Goal: Navigation & Orientation: Find specific page/section

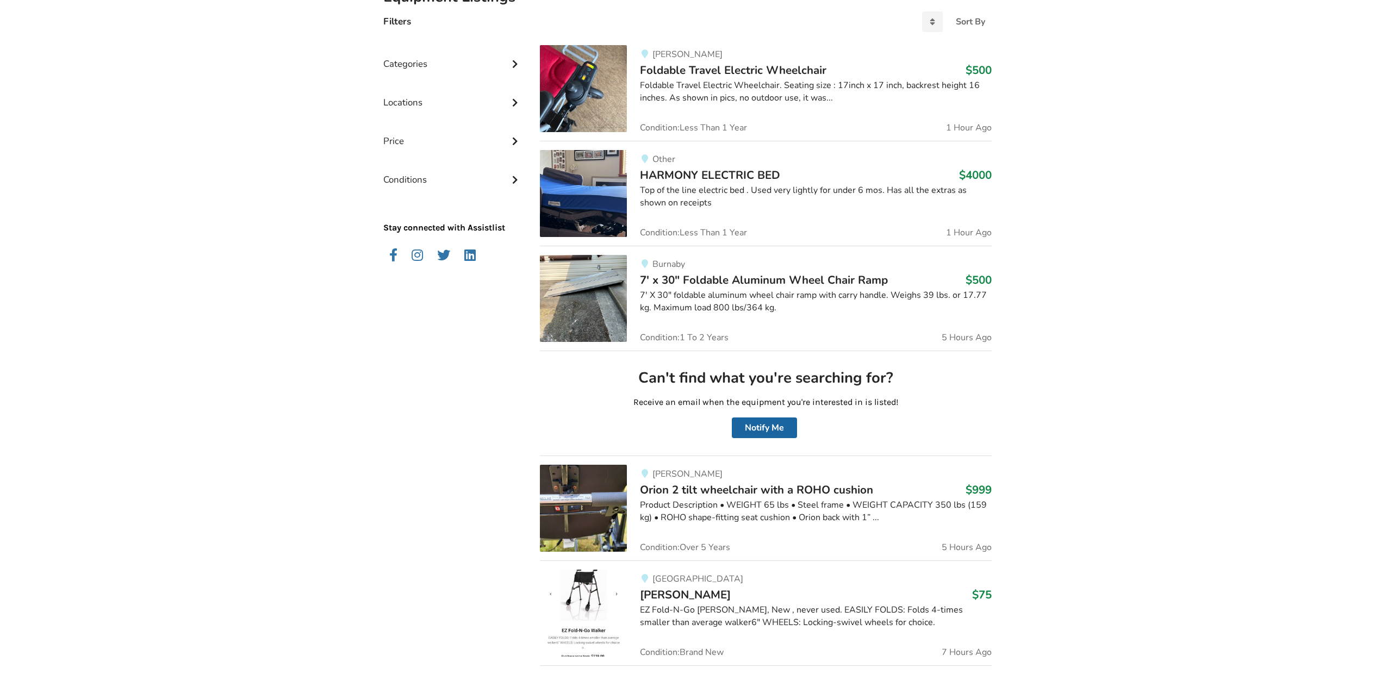
scroll to position [307, 0]
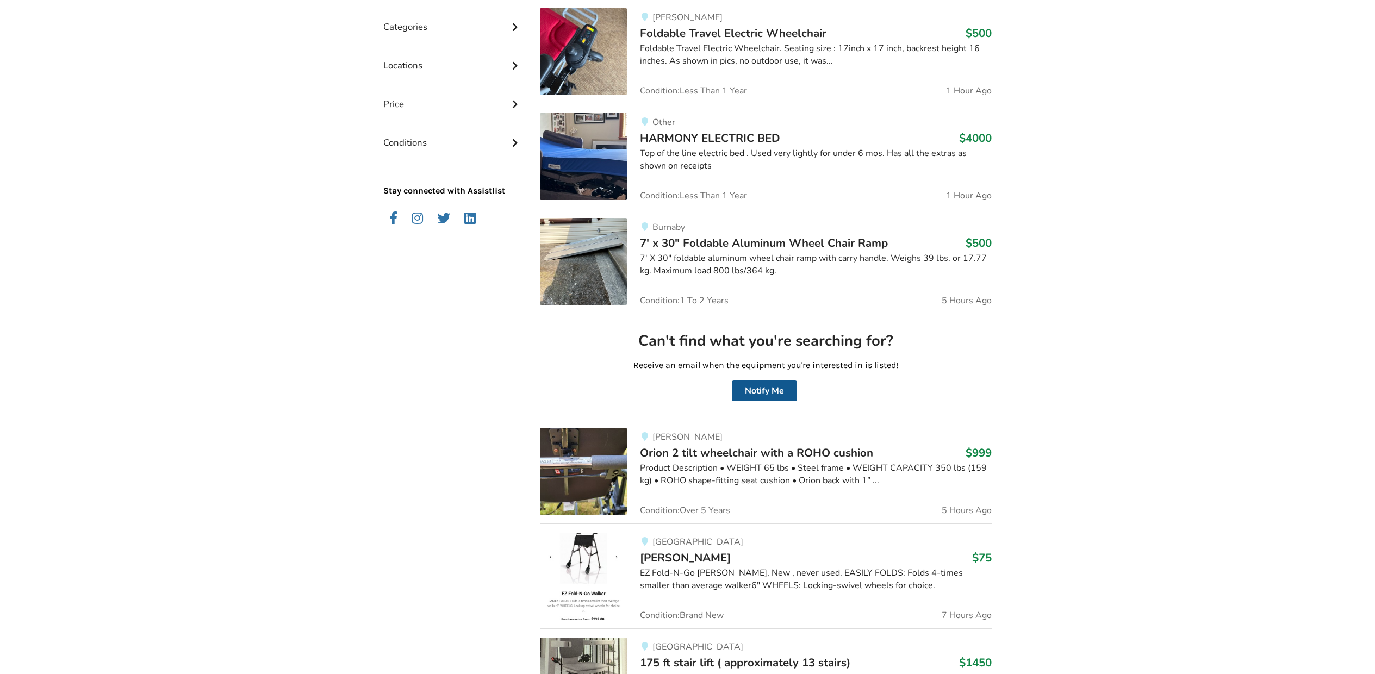
click at [767, 388] on button "Notify Me" at bounding box center [764, 391] width 65 height 21
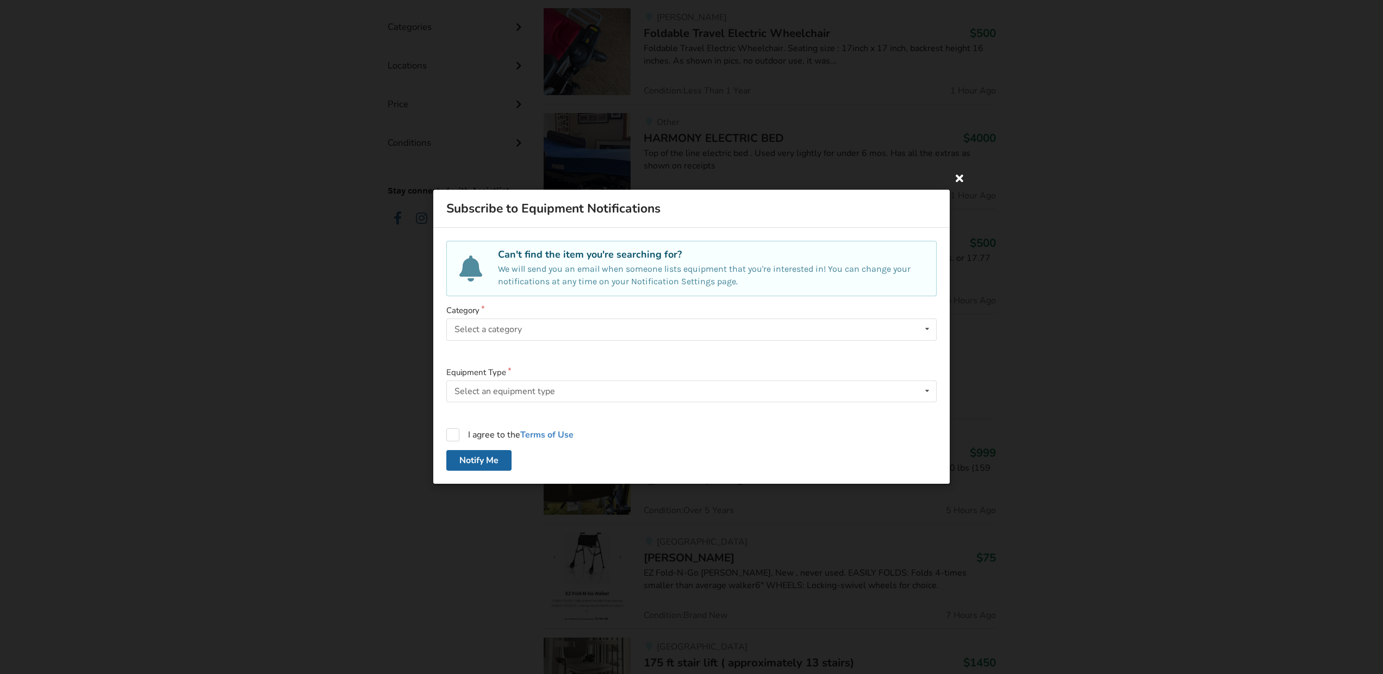
click at [960, 179] on icon at bounding box center [960, 178] width 20 height 20
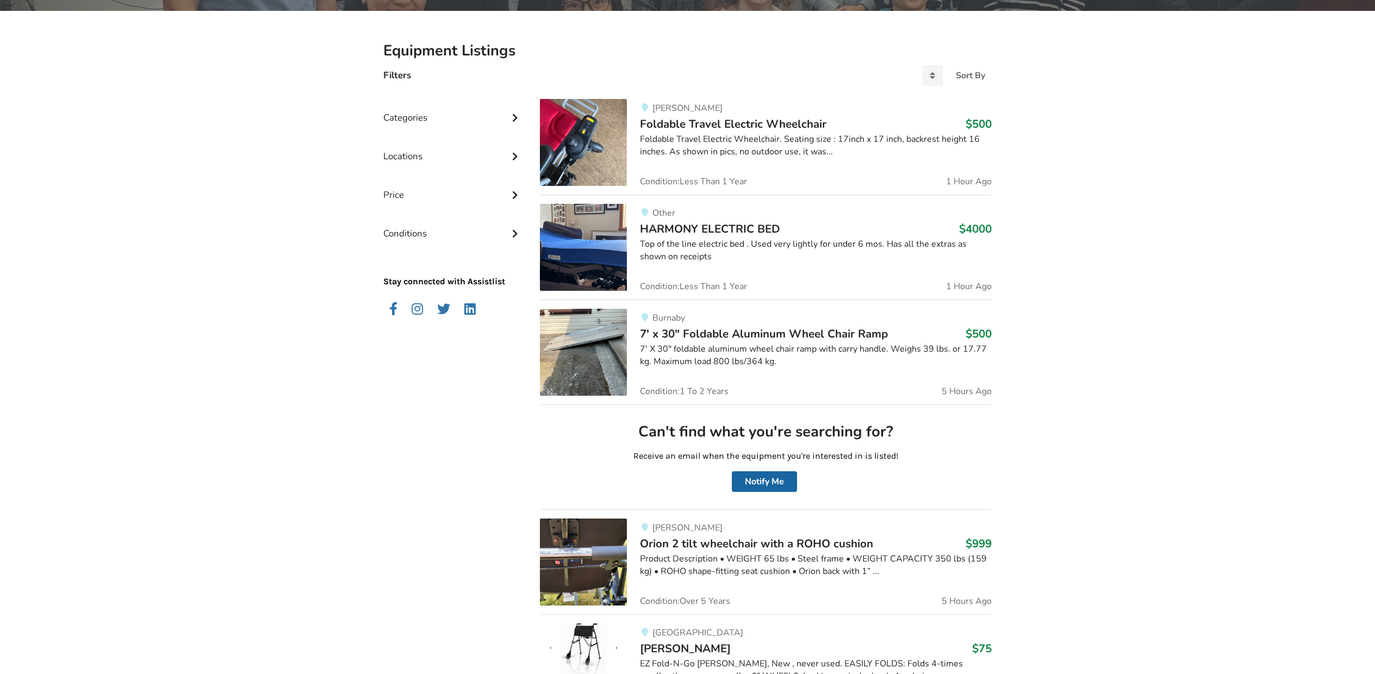
scroll to position [0, 0]
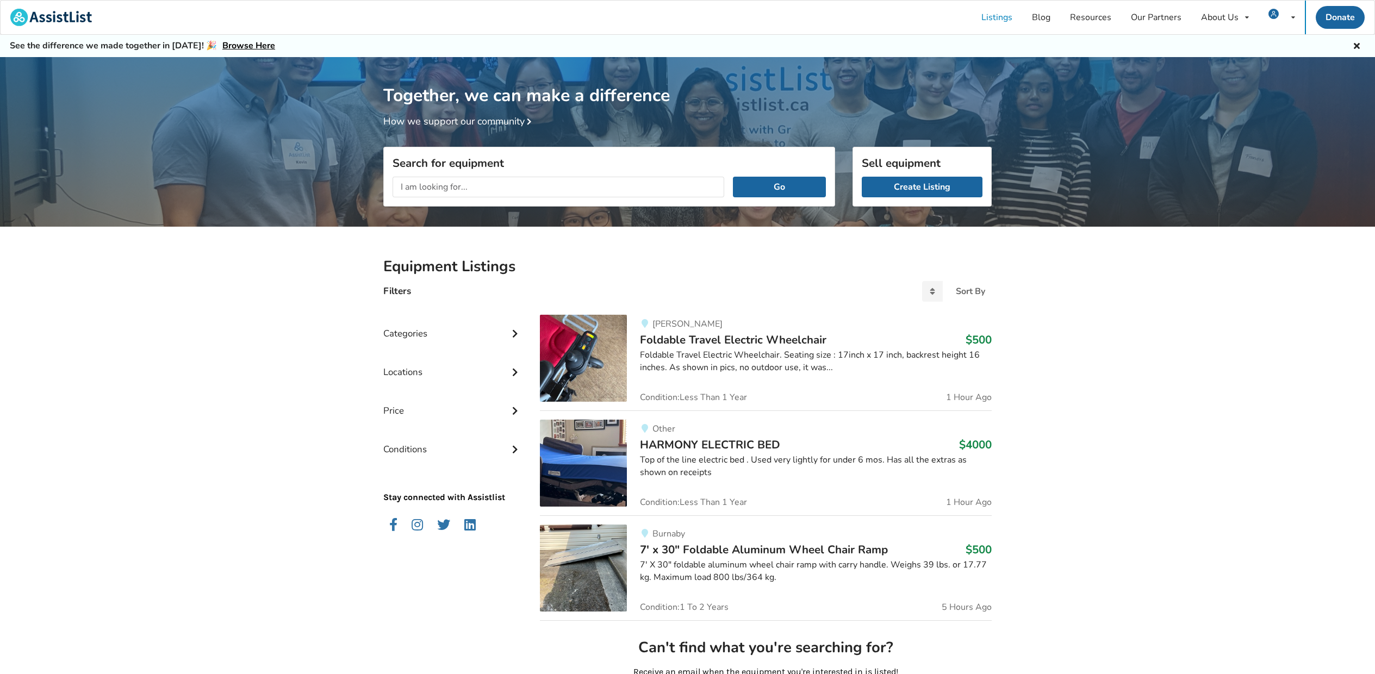
click at [600, 544] on img at bounding box center [583, 568] width 87 height 87
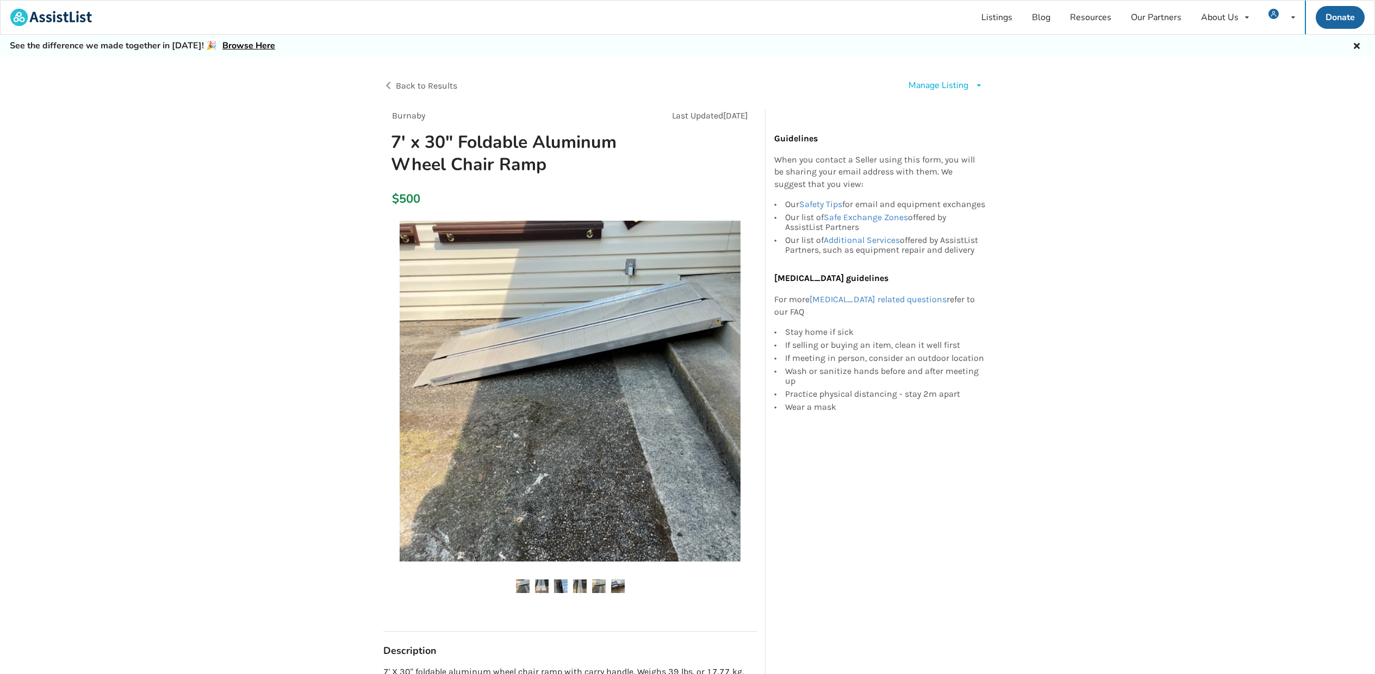
click at [542, 587] on img at bounding box center [542, 587] width 14 height 14
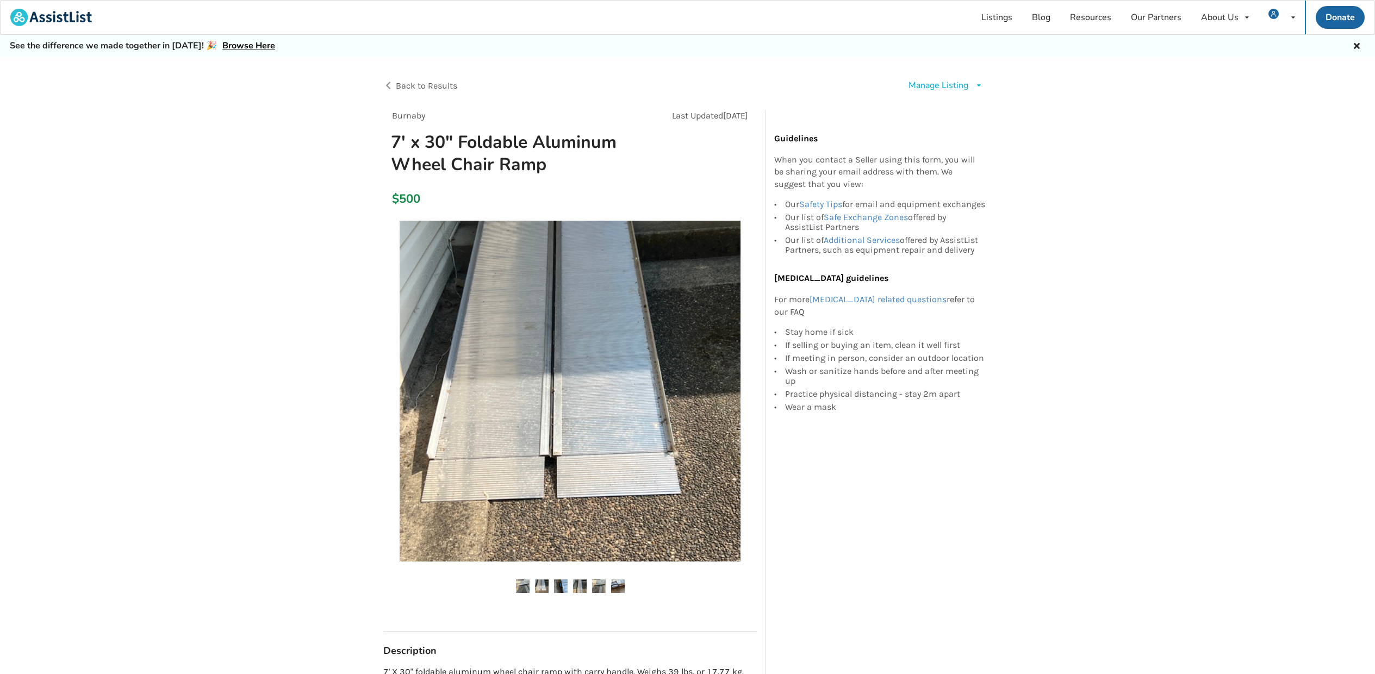
click at [560, 586] on img at bounding box center [561, 587] width 14 height 14
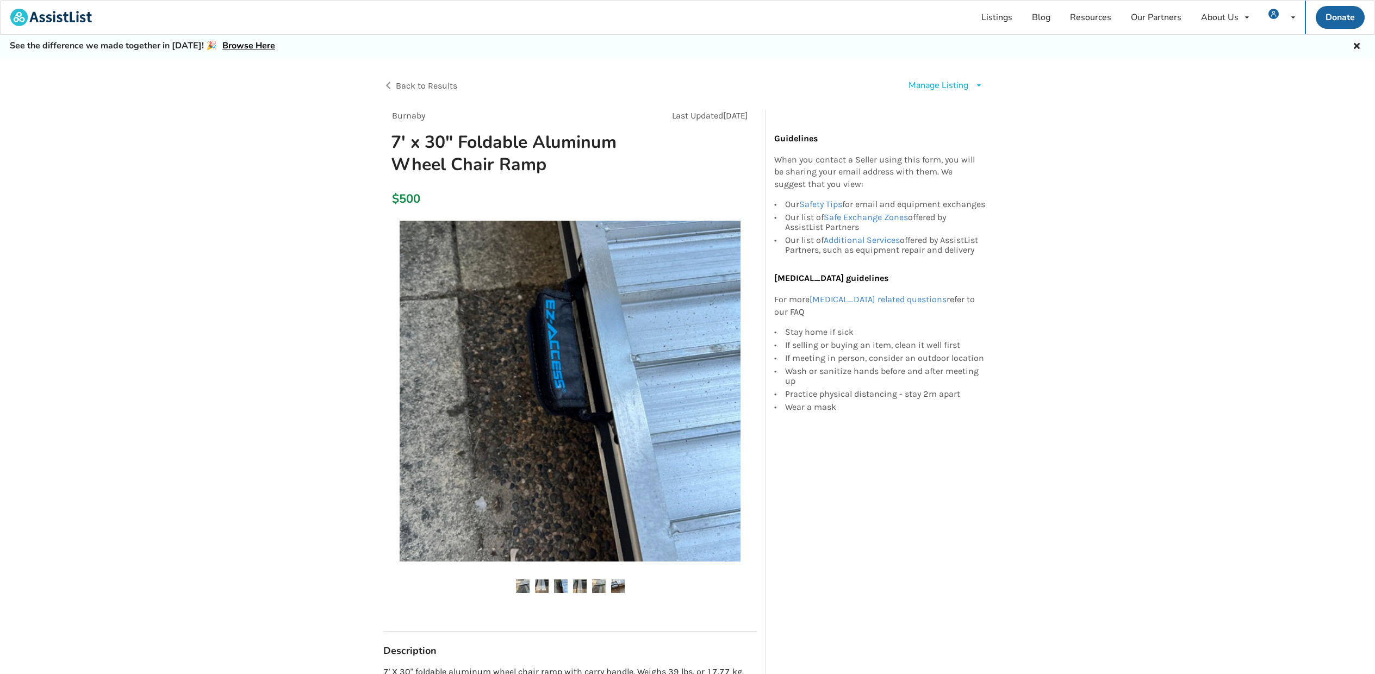
click at [585, 585] on img at bounding box center [580, 587] width 14 height 14
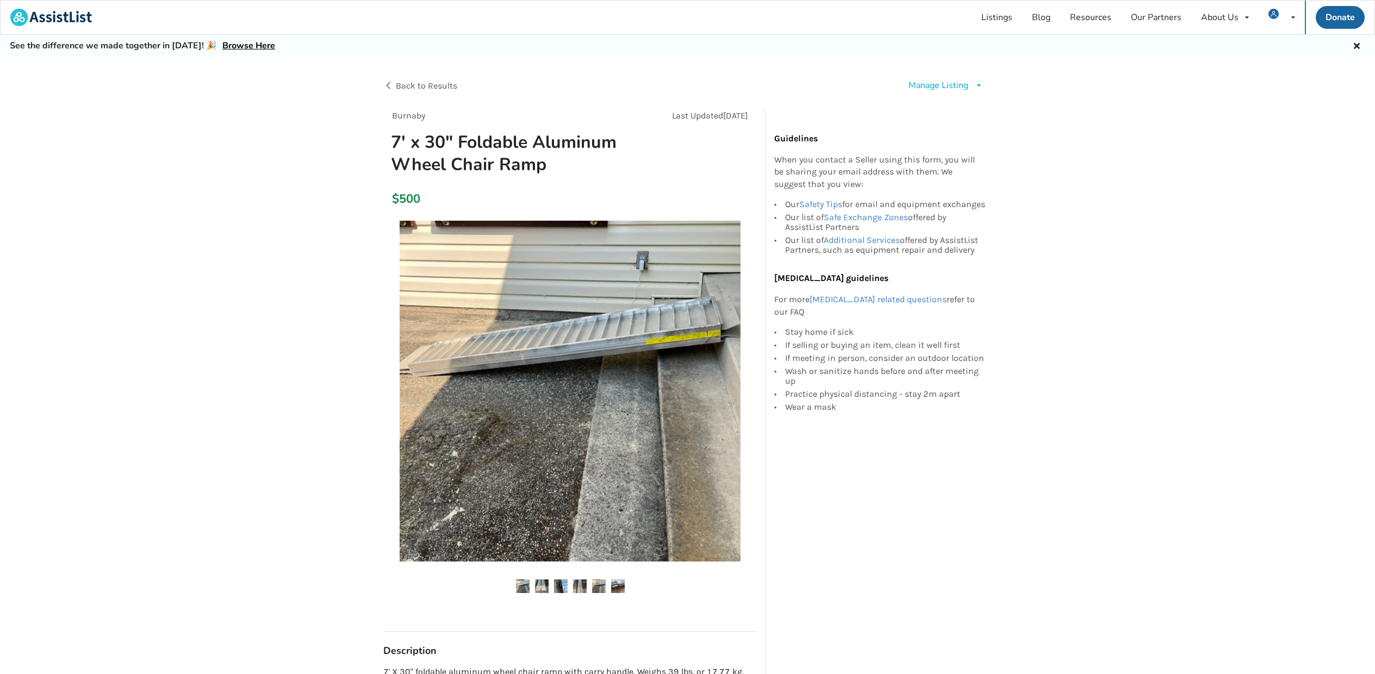
click at [599, 584] on img at bounding box center [599, 587] width 14 height 14
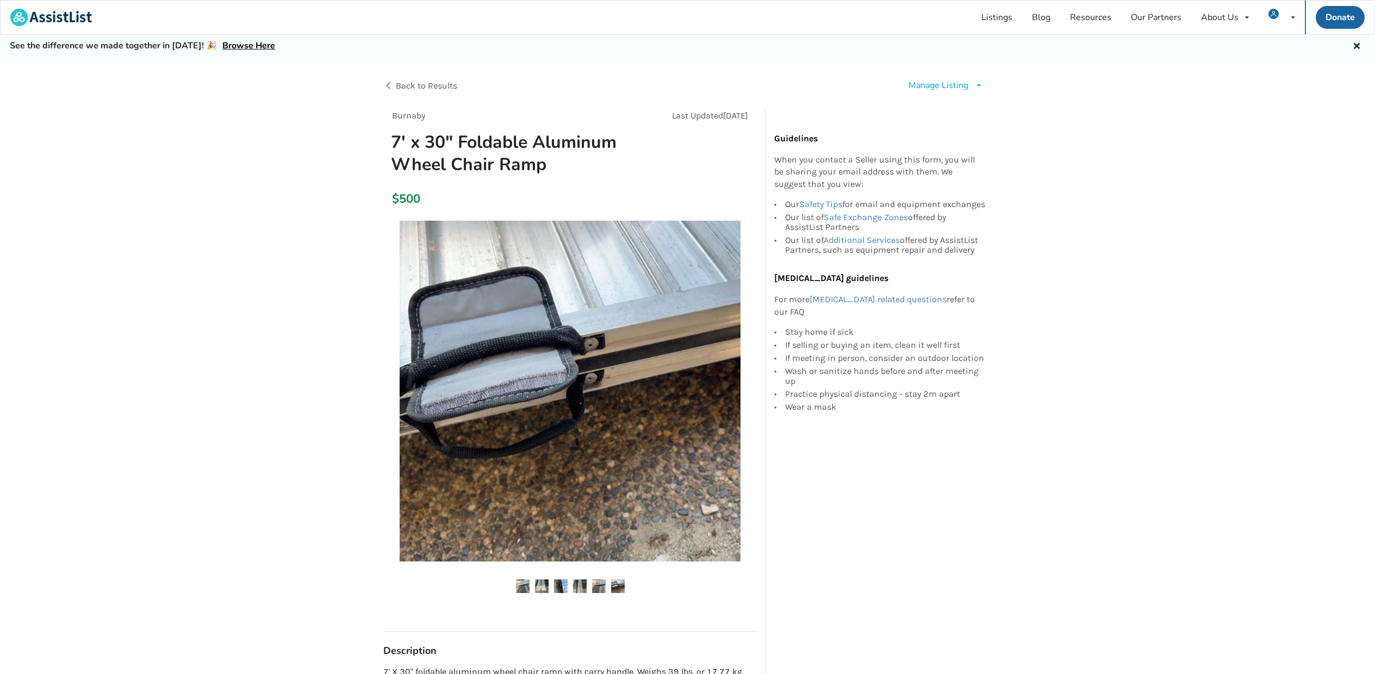
click at [614, 583] on img at bounding box center [618, 587] width 14 height 14
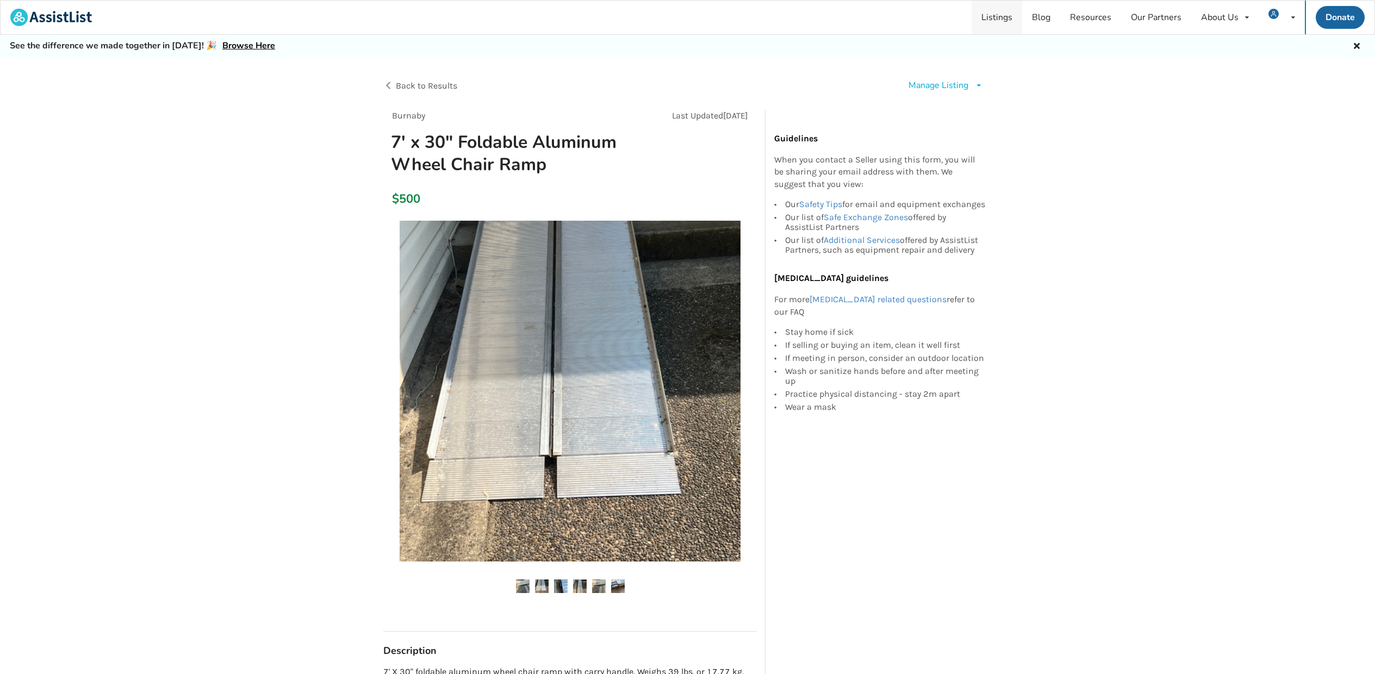
click at [997, 17] on link "Listings" at bounding box center [997, 18] width 51 height 34
